Goal: Task Accomplishment & Management: Complete application form

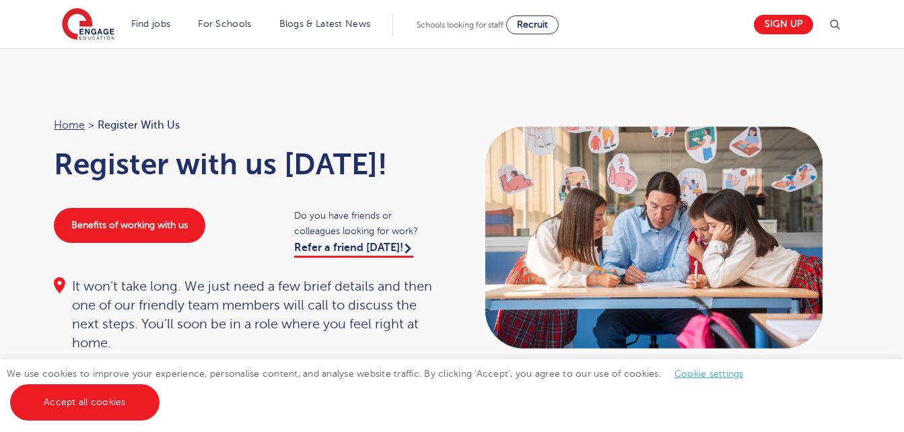
scroll to position [60, 0]
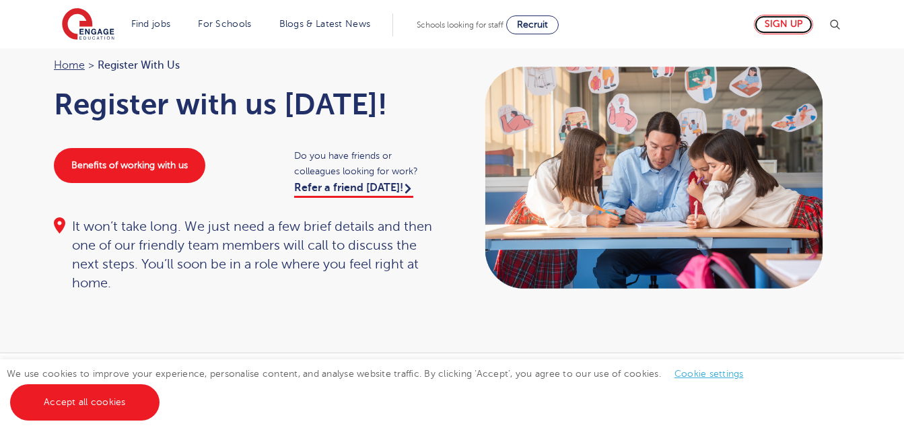
click at [784, 19] on link "Sign up" at bounding box center [783, 25] width 59 height 20
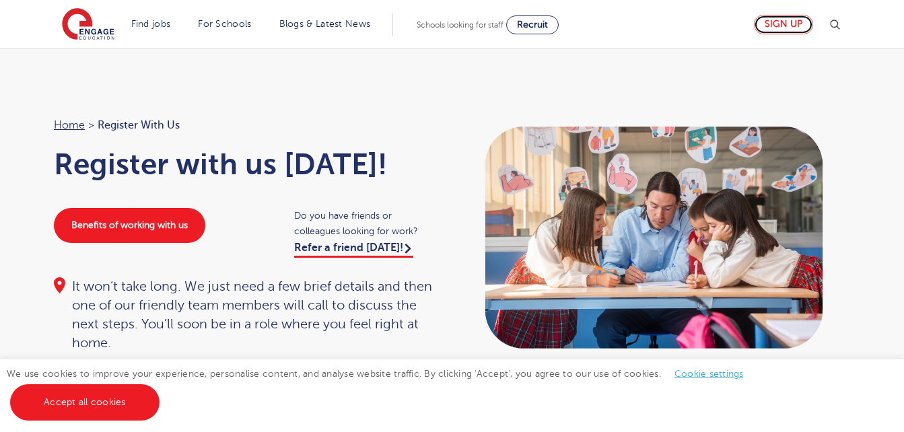
click at [794, 24] on link "Sign up" at bounding box center [783, 25] width 59 height 20
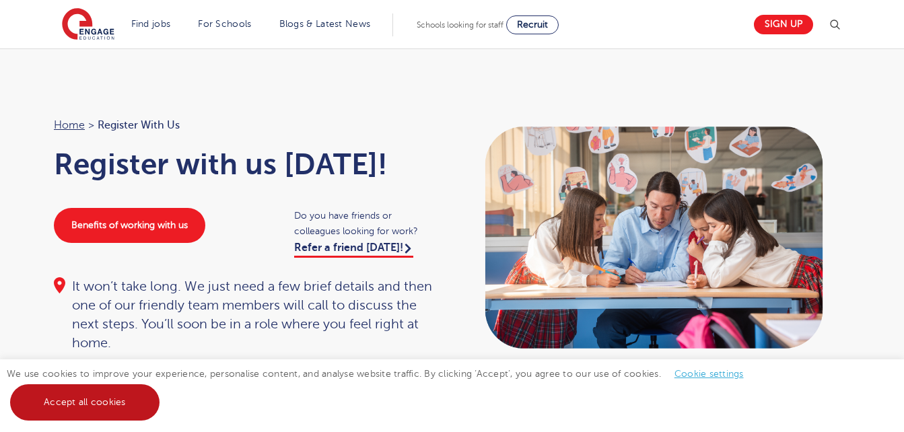
click at [103, 395] on link "Accept all cookies" at bounding box center [84, 402] width 149 height 36
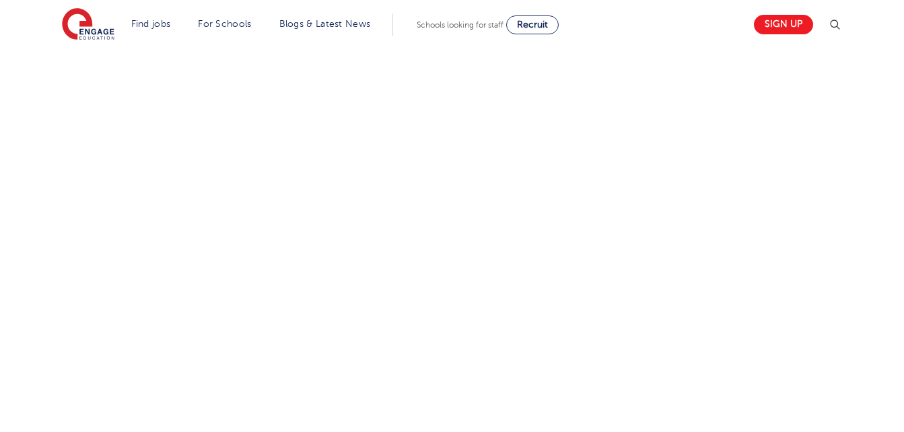
scroll to position [615, 0]
